Goal: Book appointment/travel/reservation

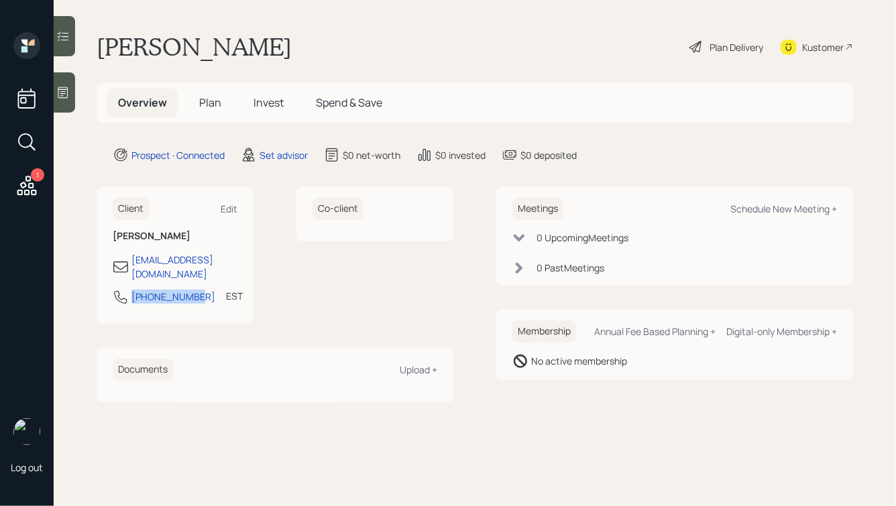
click at [127, 289] on div "[PHONE_NUMBER] EST Currently 10:06 AM" at bounding box center [175, 301] width 125 height 24
click at [743, 211] on div "Schedule New Meeting +" at bounding box center [783, 208] width 107 height 13
select select "round-[PERSON_NAME]"
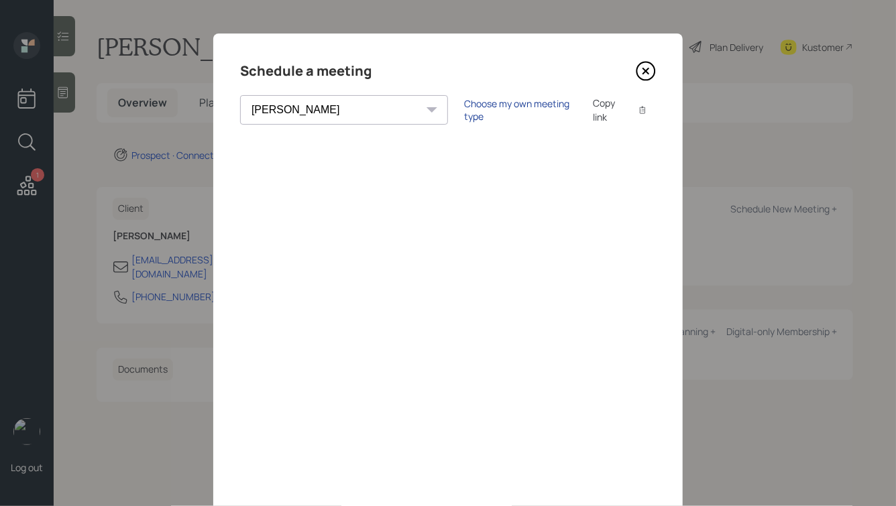
click at [464, 109] on div "Choose my own meeting type" at bounding box center [520, 109] width 113 height 25
